Goal: Use online tool/utility: Utilize a website feature to perform a specific function

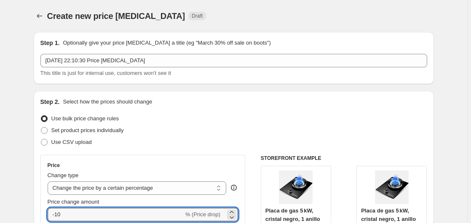
select select "percentage"
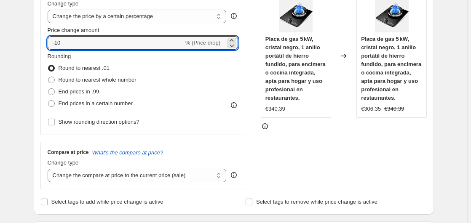
type input "-1"
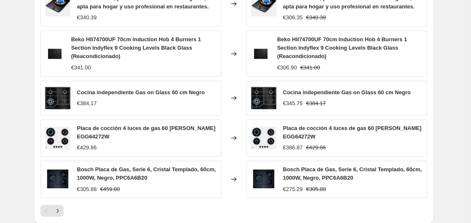
scroll to position [648, 0]
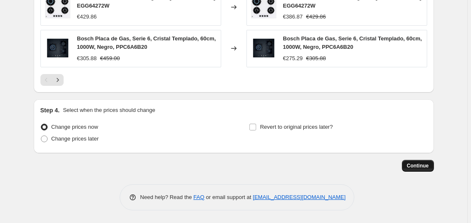
type input "-35"
click at [422, 162] on button "Continue" at bounding box center [418, 166] width 32 height 12
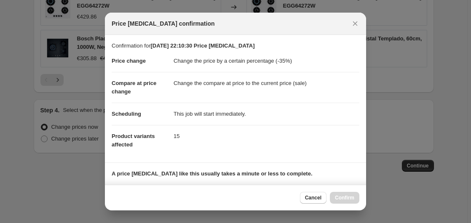
scroll to position [133, 0]
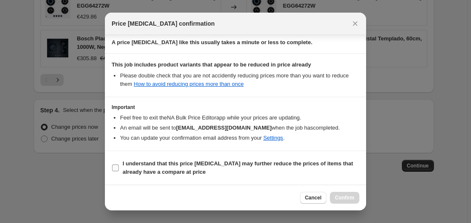
click at [144, 164] on b "I understand that this price [MEDICAL_DATA] may further reduce the prices of it…" at bounding box center [238, 168] width 231 height 15
click at [119, 165] on input "I understand that this price [MEDICAL_DATA] may further reduce the prices of it…" at bounding box center [115, 168] width 7 height 7
checkbox input "true"
click at [354, 200] on span "Confirm" at bounding box center [344, 198] width 19 height 7
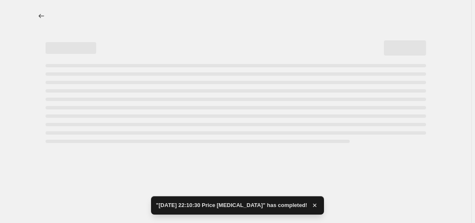
select select "percentage"
